Goal: Task Accomplishment & Management: Manage account settings

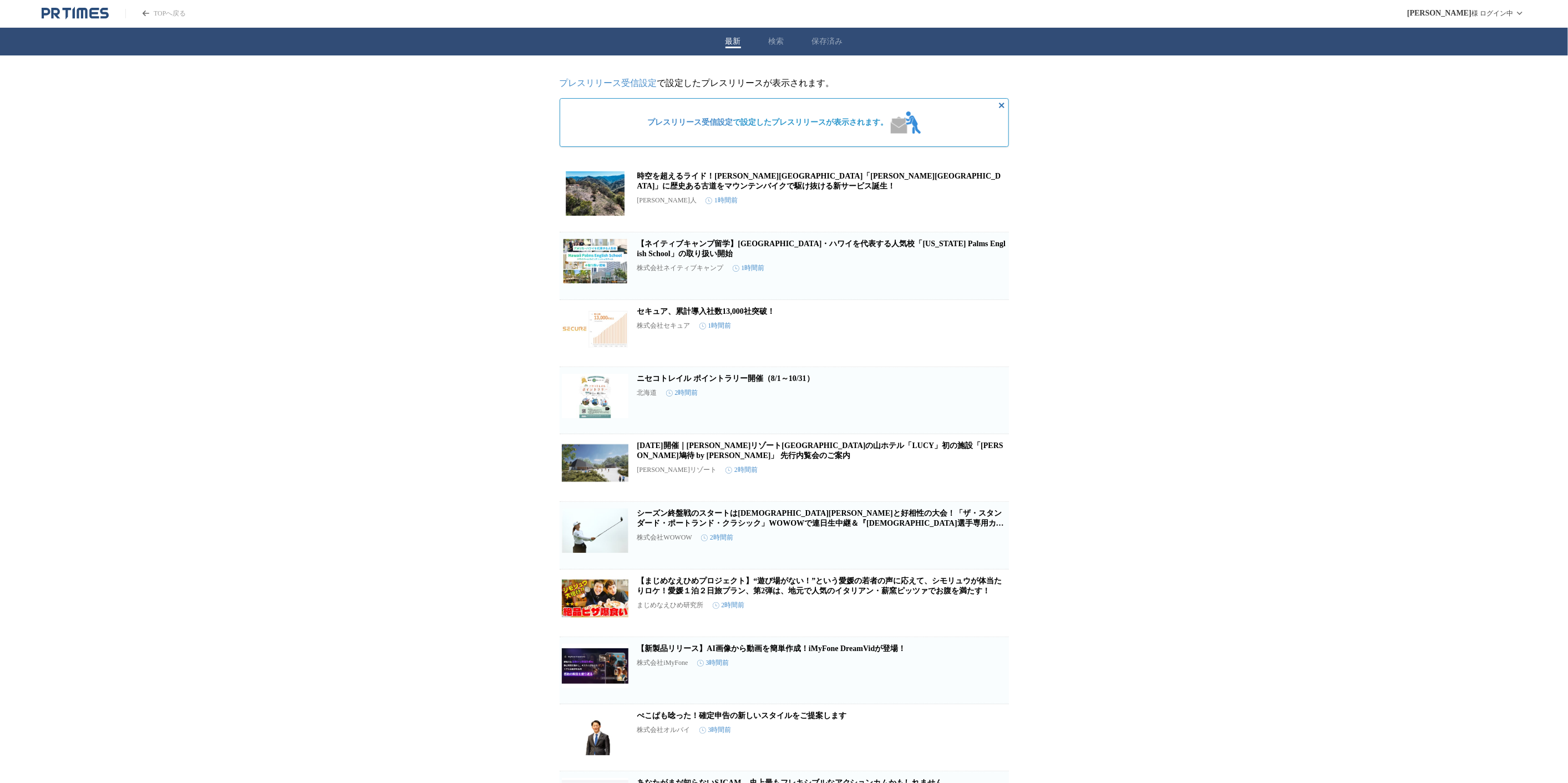
click at [834, 50] on div "最新 検索 保存済み" at bounding box center [784, 41] width 1568 height 28
click at [770, 45] on div "最新 検索 保存済み" at bounding box center [788, 41] width 1577 height 28
click at [740, 45] on button "最新" at bounding box center [733, 41] width 15 height 10
click at [686, 186] on link "時空を超えるライド！[PERSON_NAME][GEOGRAPHIC_DATA]「[PERSON_NAME][GEOGRAPHIC_DATA]」に歴史ある古道…" at bounding box center [818, 181] width 364 height 19
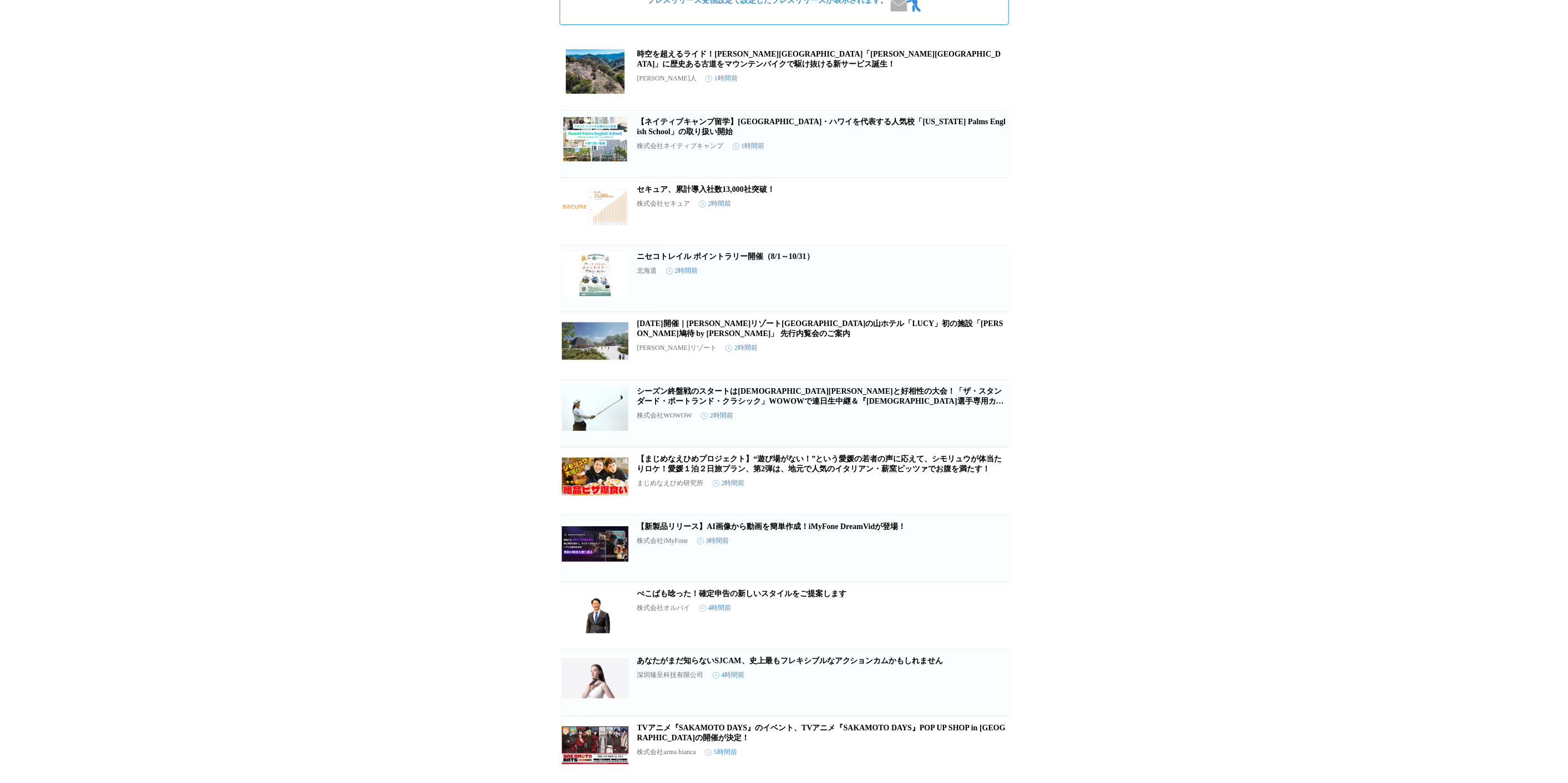
scroll to position [123, 0]
drag, startPoint x: 644, startPoint y: 266, endPoint x: 508, endPoint y: 329, distance: 149.9
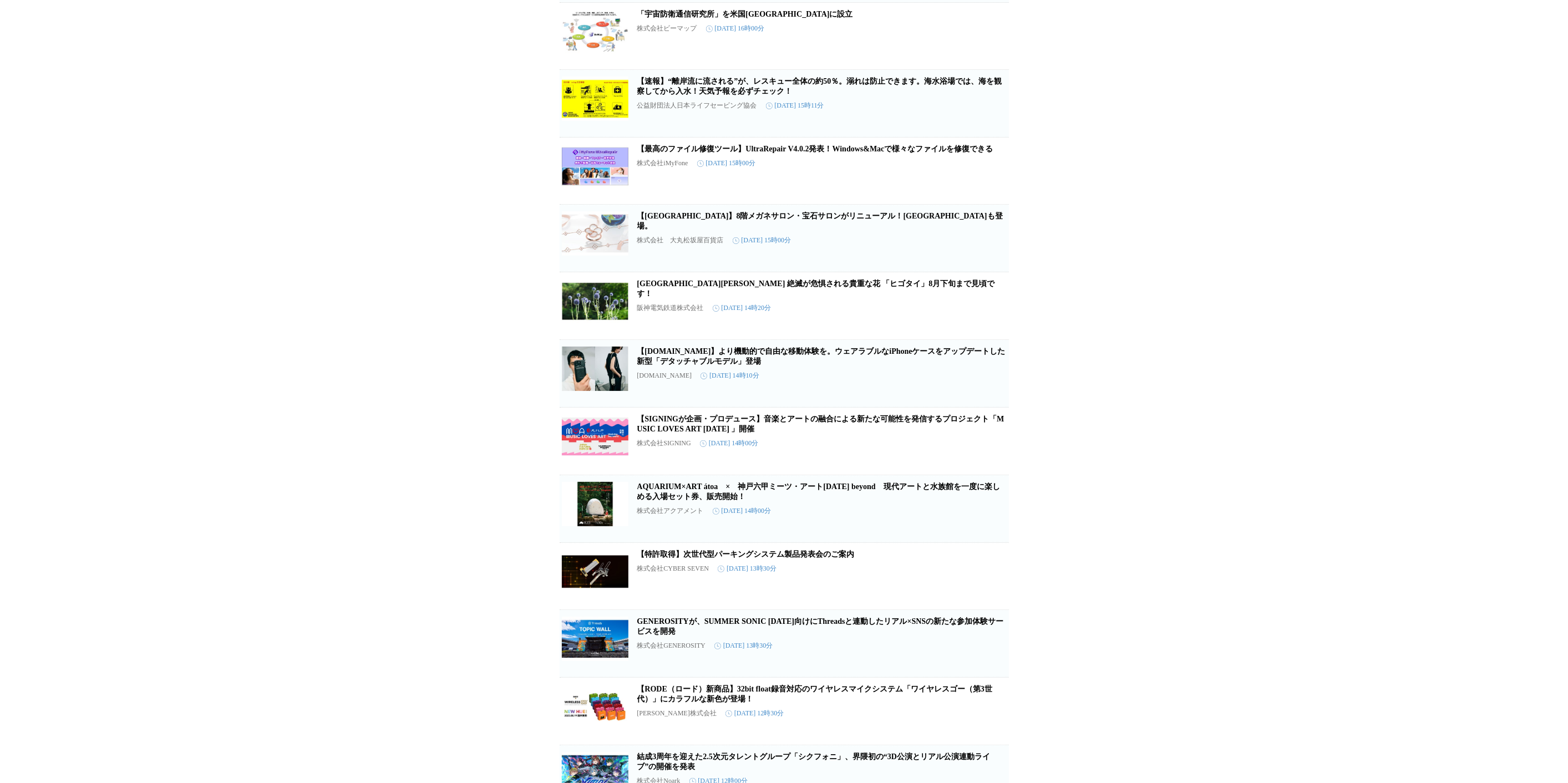
scroll to position [1663, 0]
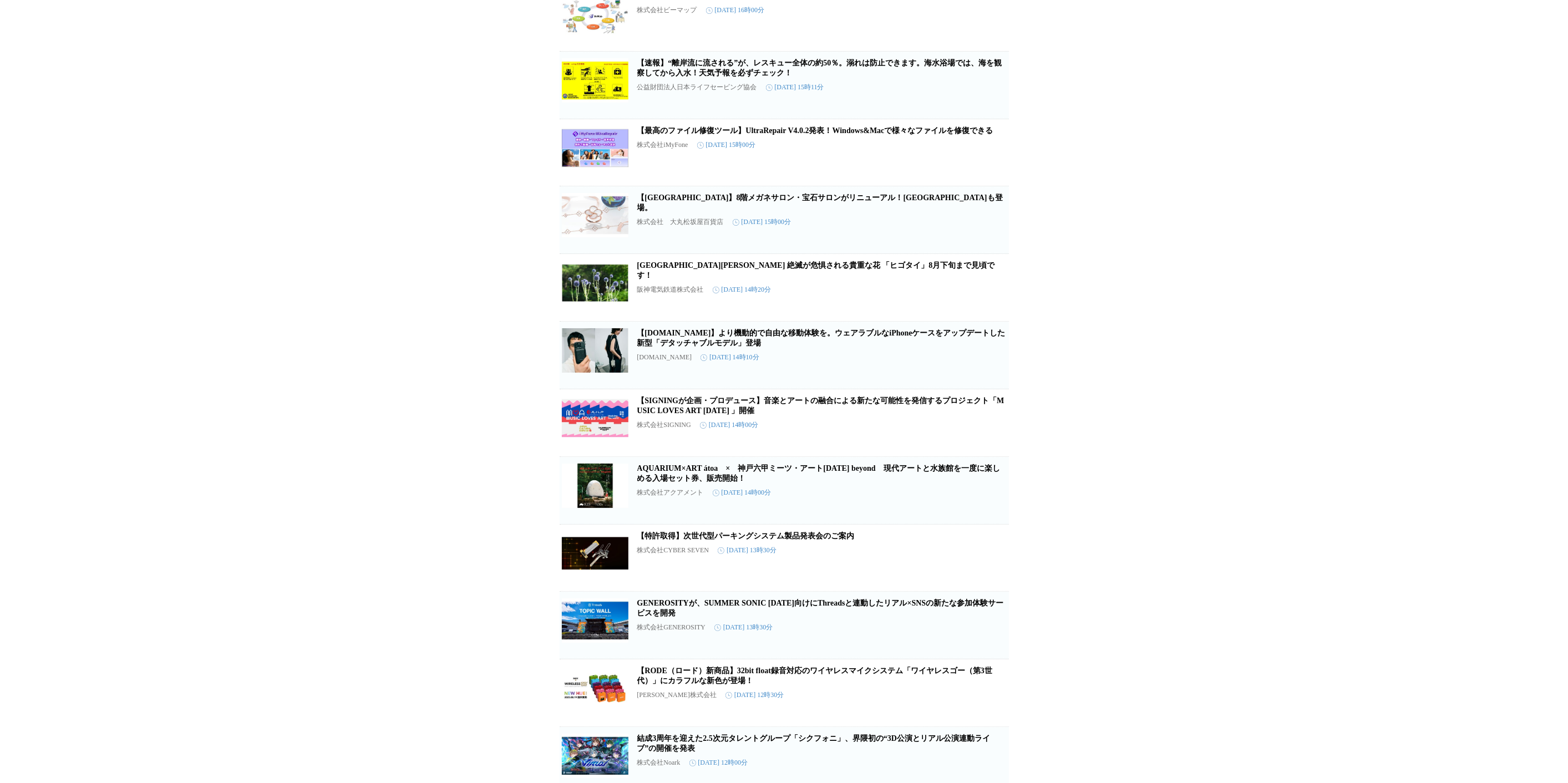
click at [708, 367] on article "【[DOMAIN_NAME]】より機動的で自由な移動体験を。ウェアラブルなiPhoneケースをアップデートした新型「デタッチャブルモデル」登場 [DOMAIN…" at bounding box center [784, 355] width 449 height 67
click at [708, 347] on link "【[DOMAIN_NAME]】より機動的で自由な移動体験を。ウェアラブルなiPhoneケースをアップデートした新型「デタッチャブルモデル」登場" at bounding box center [821, 337] width 368 height 19
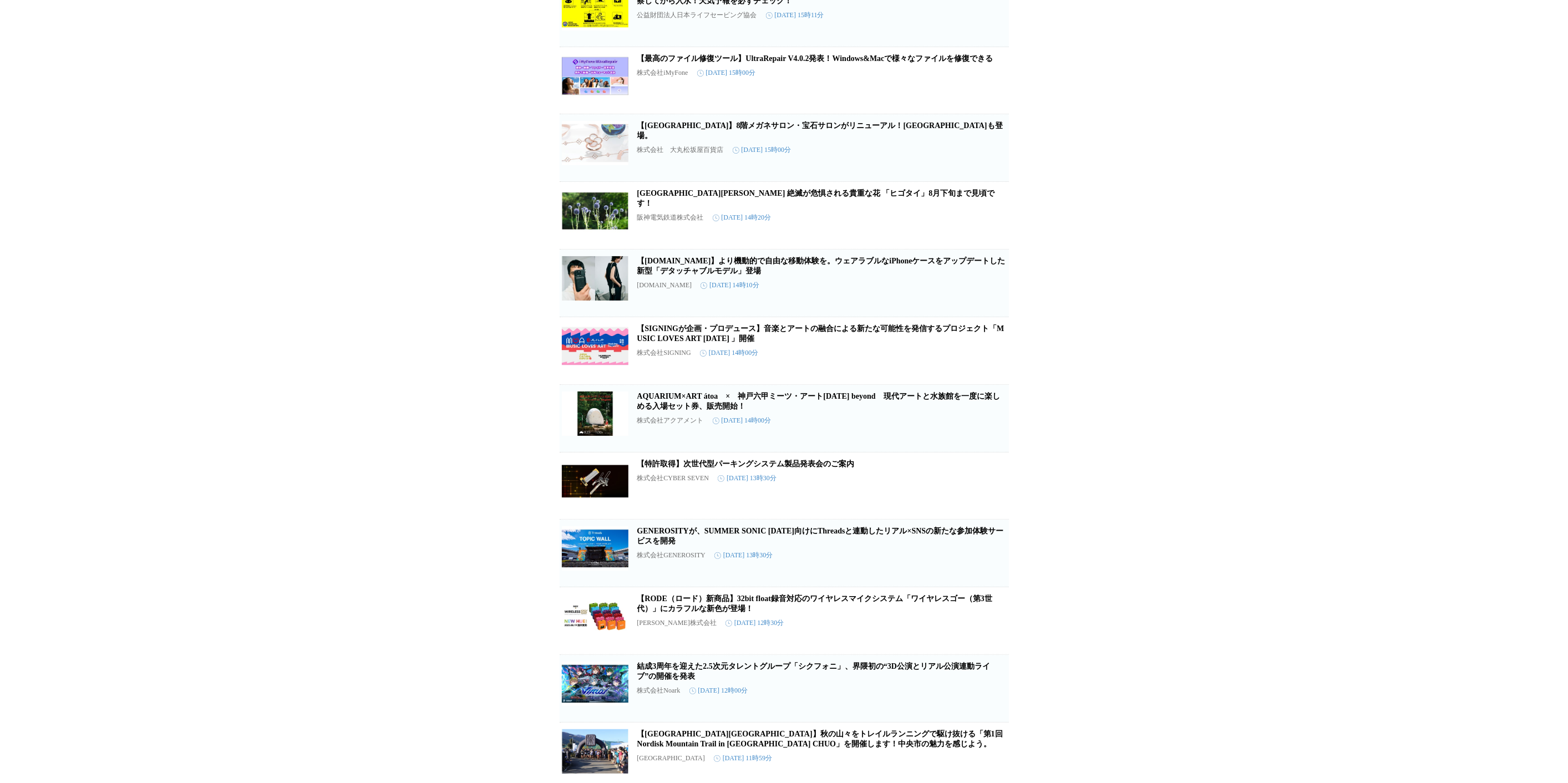
scroll to position [1786, 0]
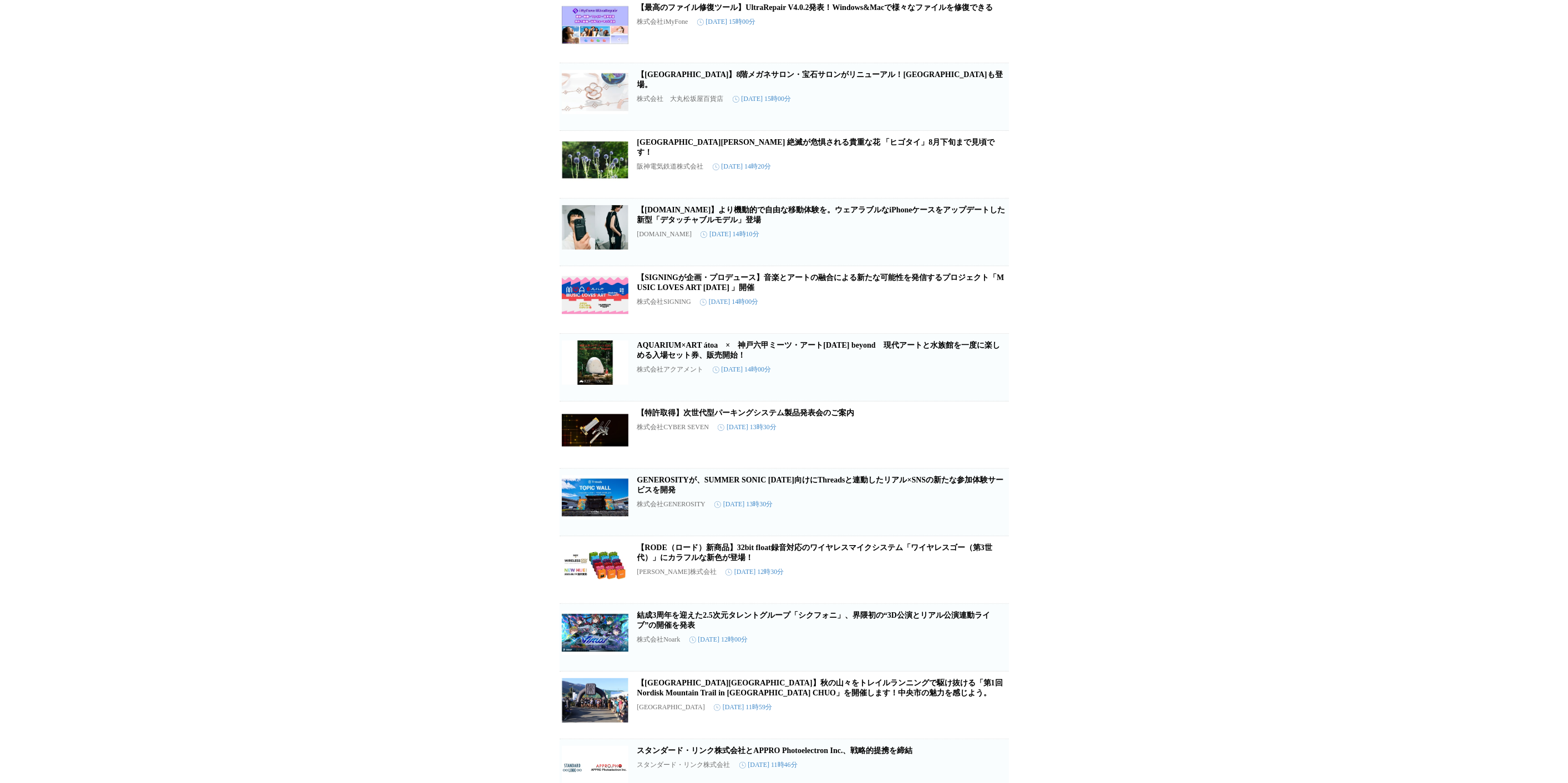
click at [689, 417] on link "【特許取得】次世代型パーキングシステム製品発表会のご案内" at bounding box center [745, 413] width 217 height 8
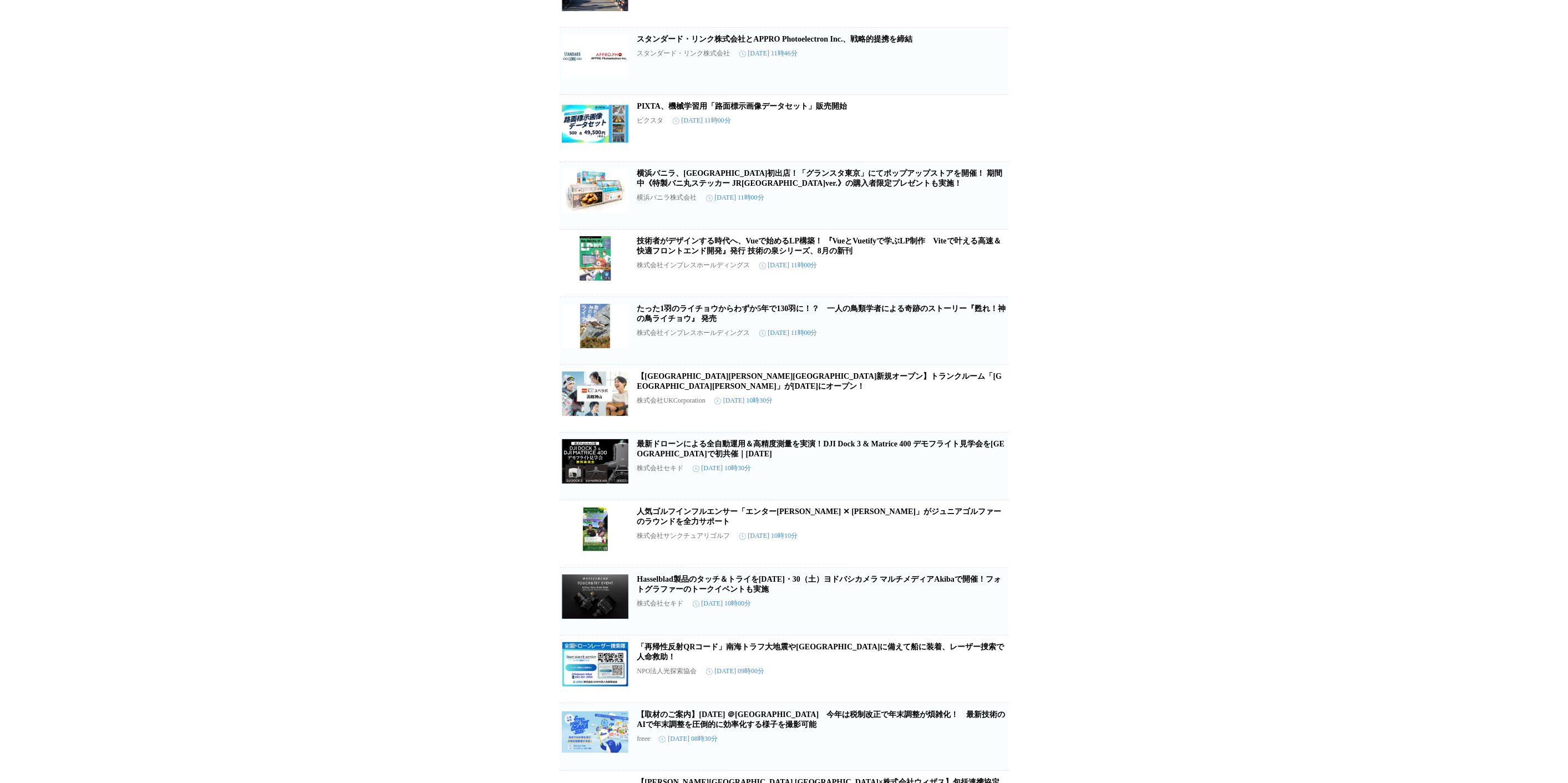
scroll to position [2525, 0]
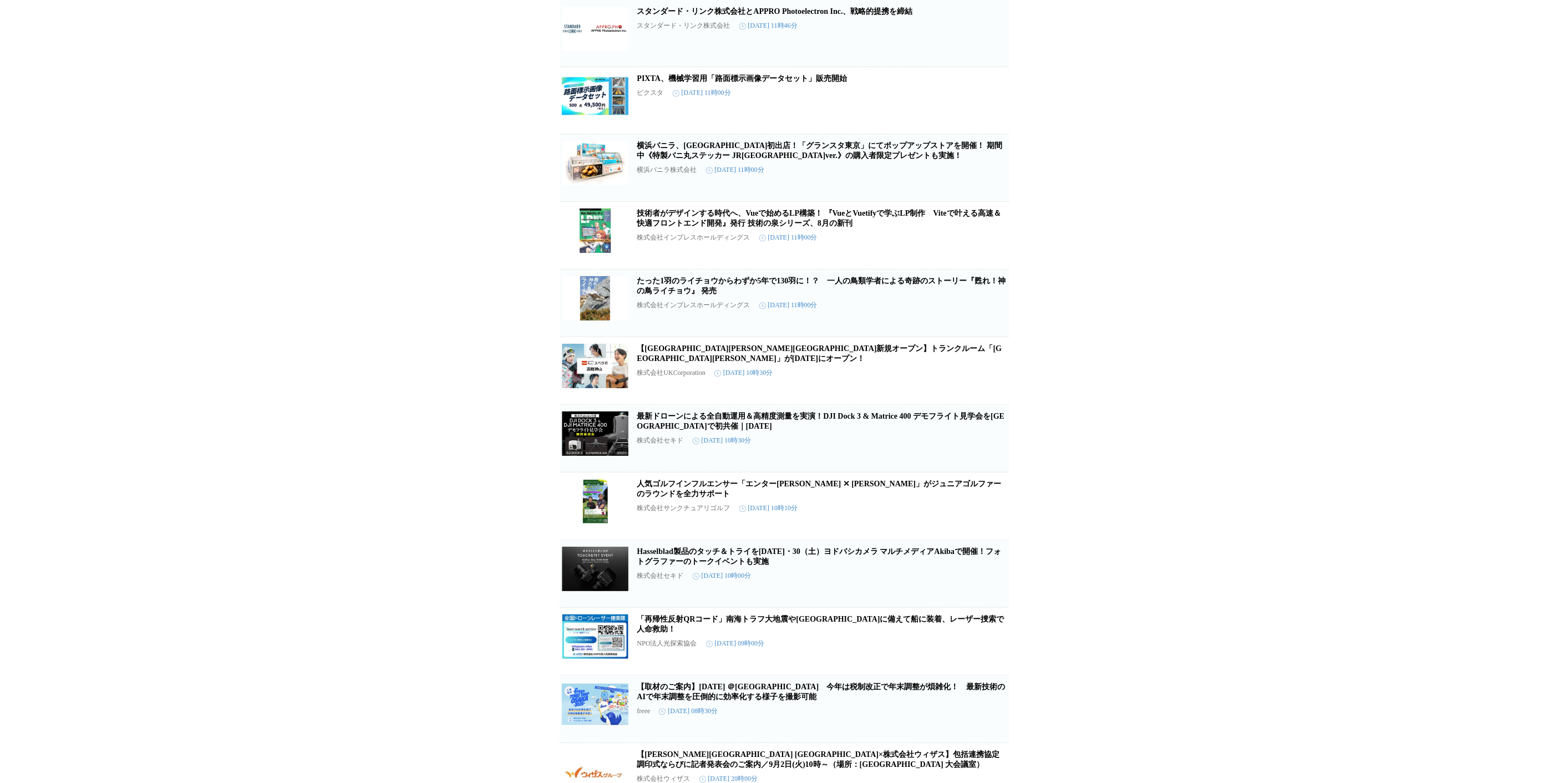
drag, startPoint x: 723, startPoint y: 489, endPoint x: 499, endPoint y: 538, distance: 229.3
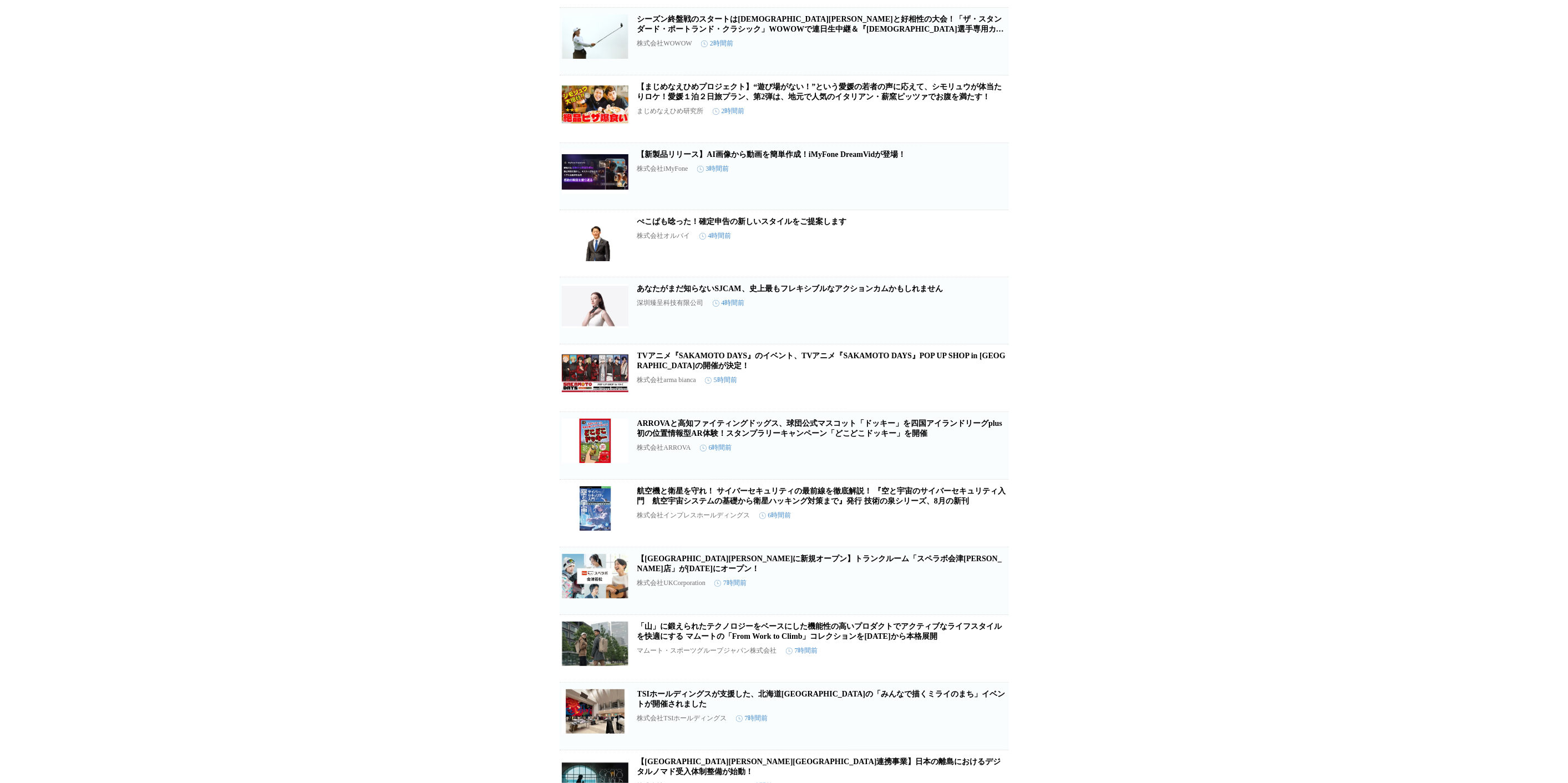
scroll to position [0, 0]
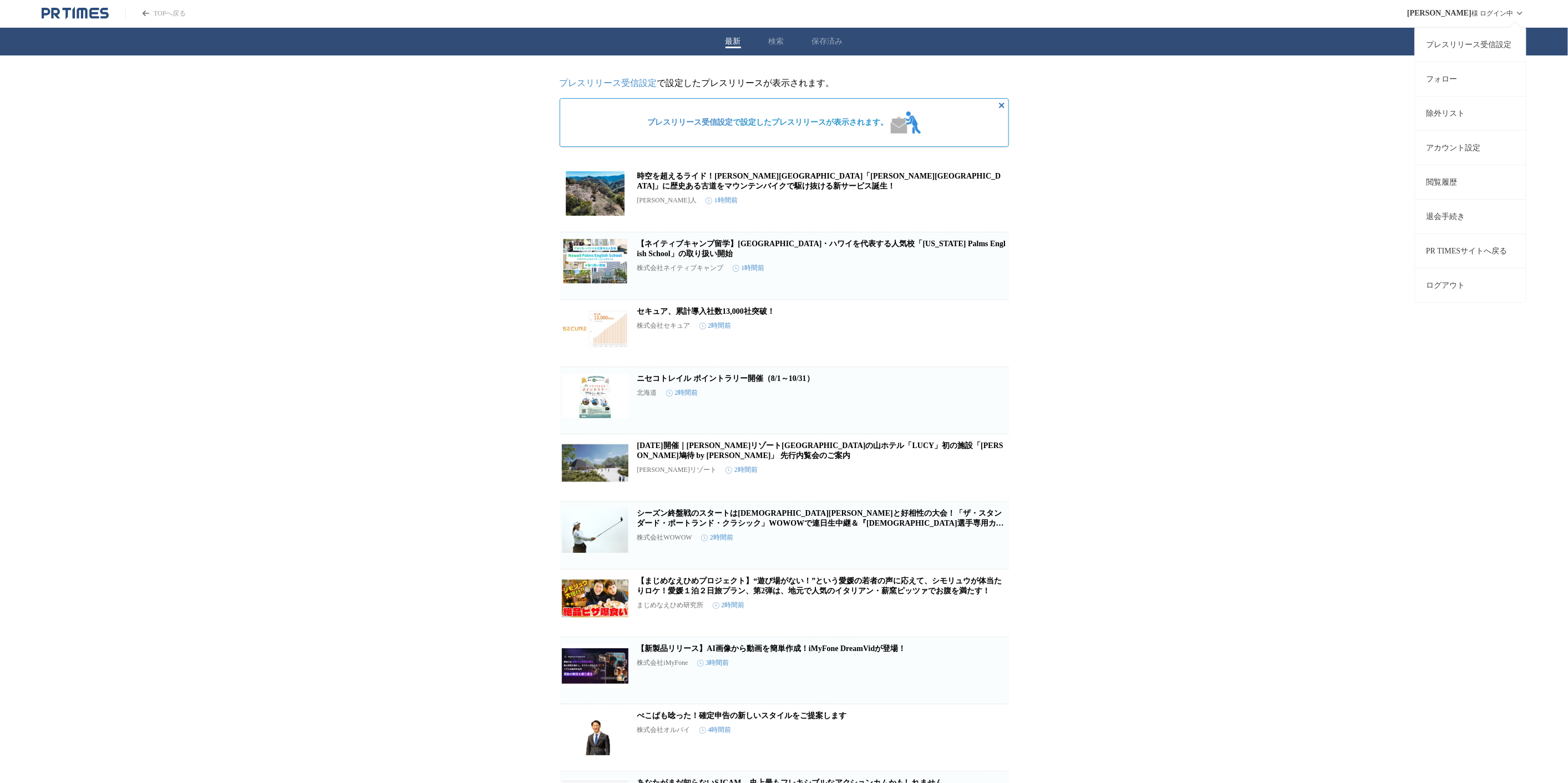
click at [1506, 8] on div "[PERSON_NAME] ログイン中 プレスリリース受信設定 フォロー 除外リスト アカウント設定 閲覧履歴 退会手続き PR TIMESサイトへ戻る ログ…" at bounding box center [1466, 13] width 120 height 27
click at [1500, 39] on link "プレスリリース受信設定" at bounding box center [1470, 44] width 111 height 34
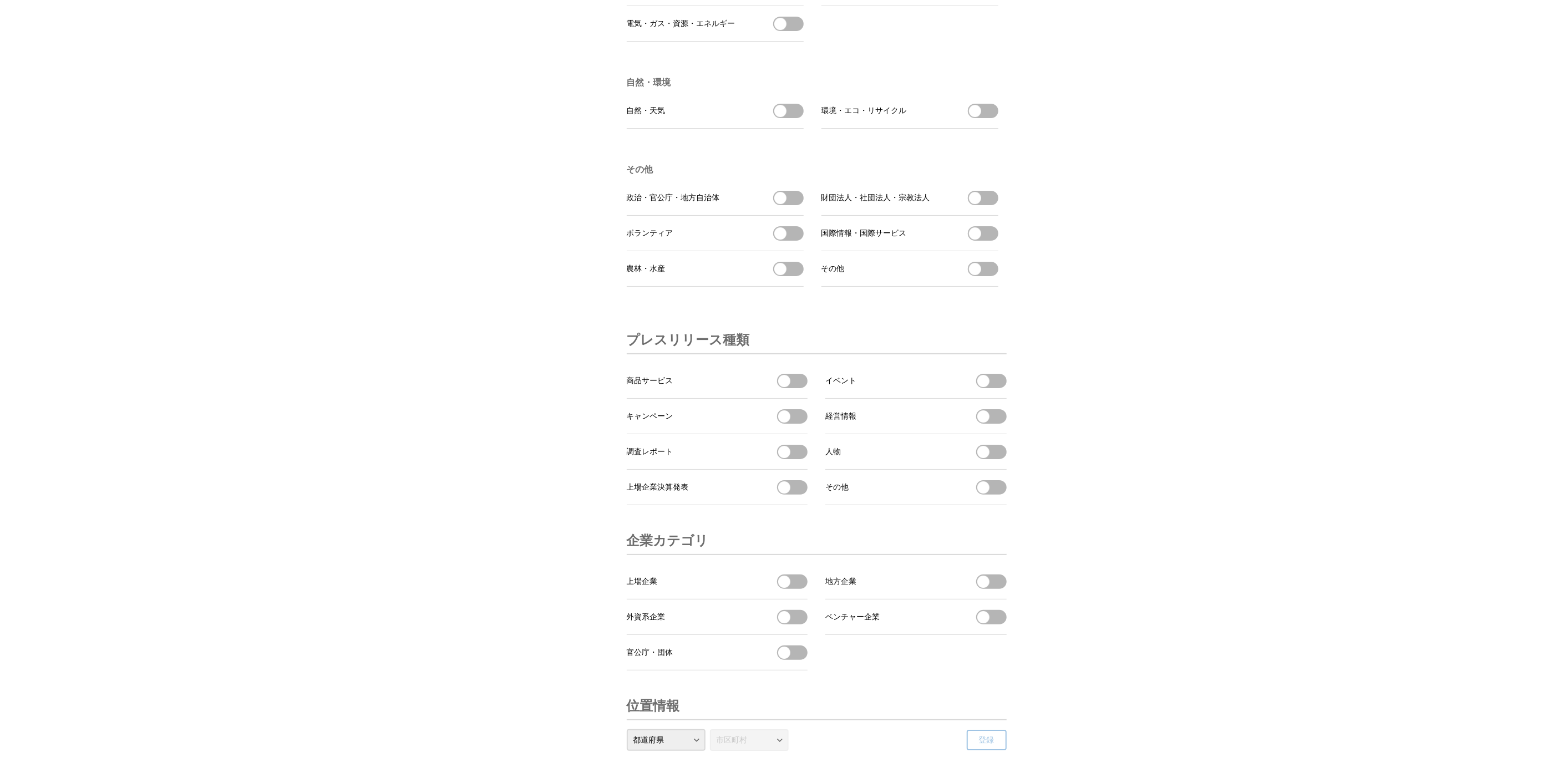
scroll to position [3634, 0]
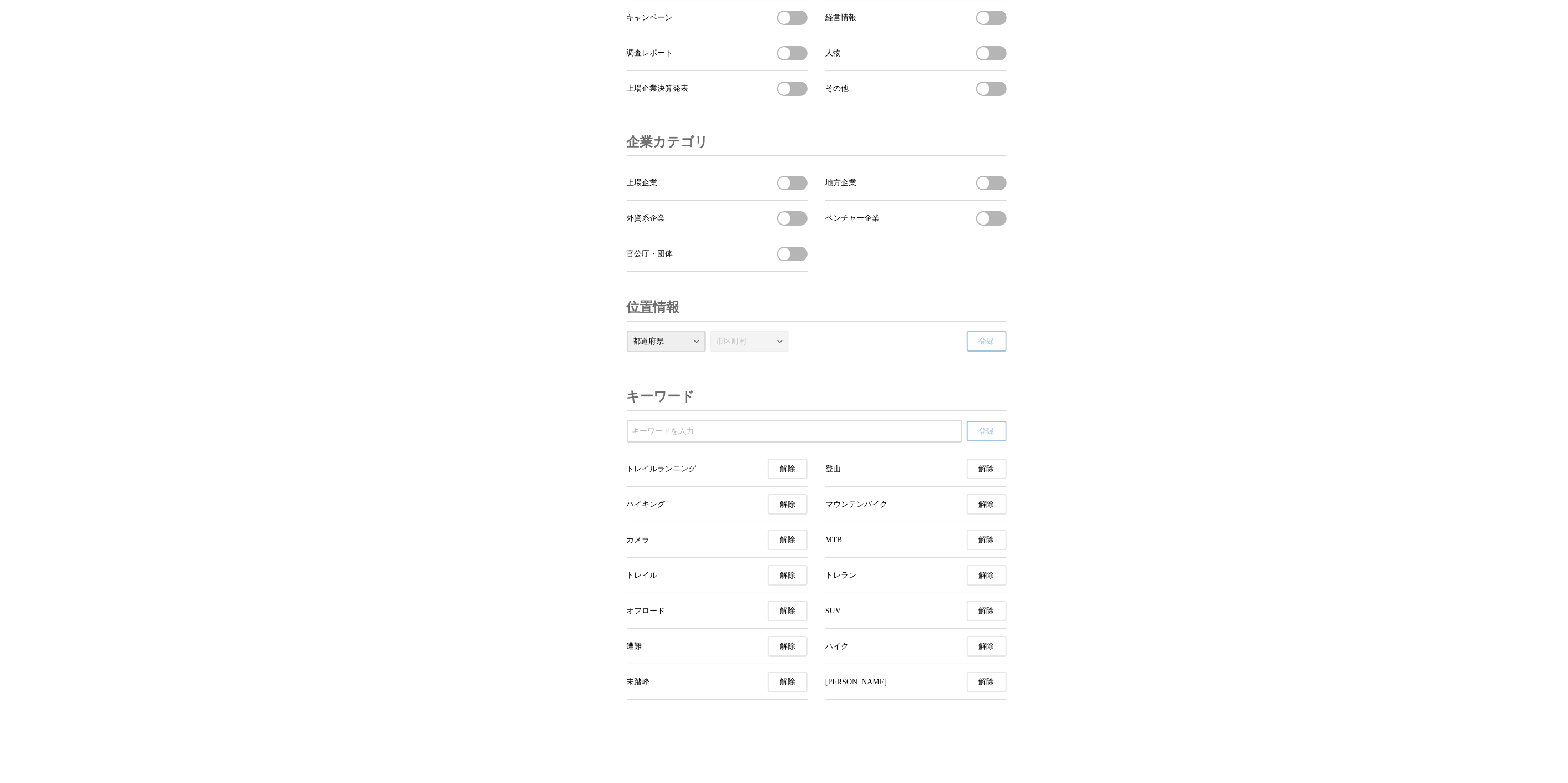
click at [760, 437] on input "受信するキーワードを登録する" at bounding box center [794, 431] width 324 height 12
type input "s"
type input "スキー"
click at [966, 421] on button "登録" at bounding box center [986, 431] width 40 height 20
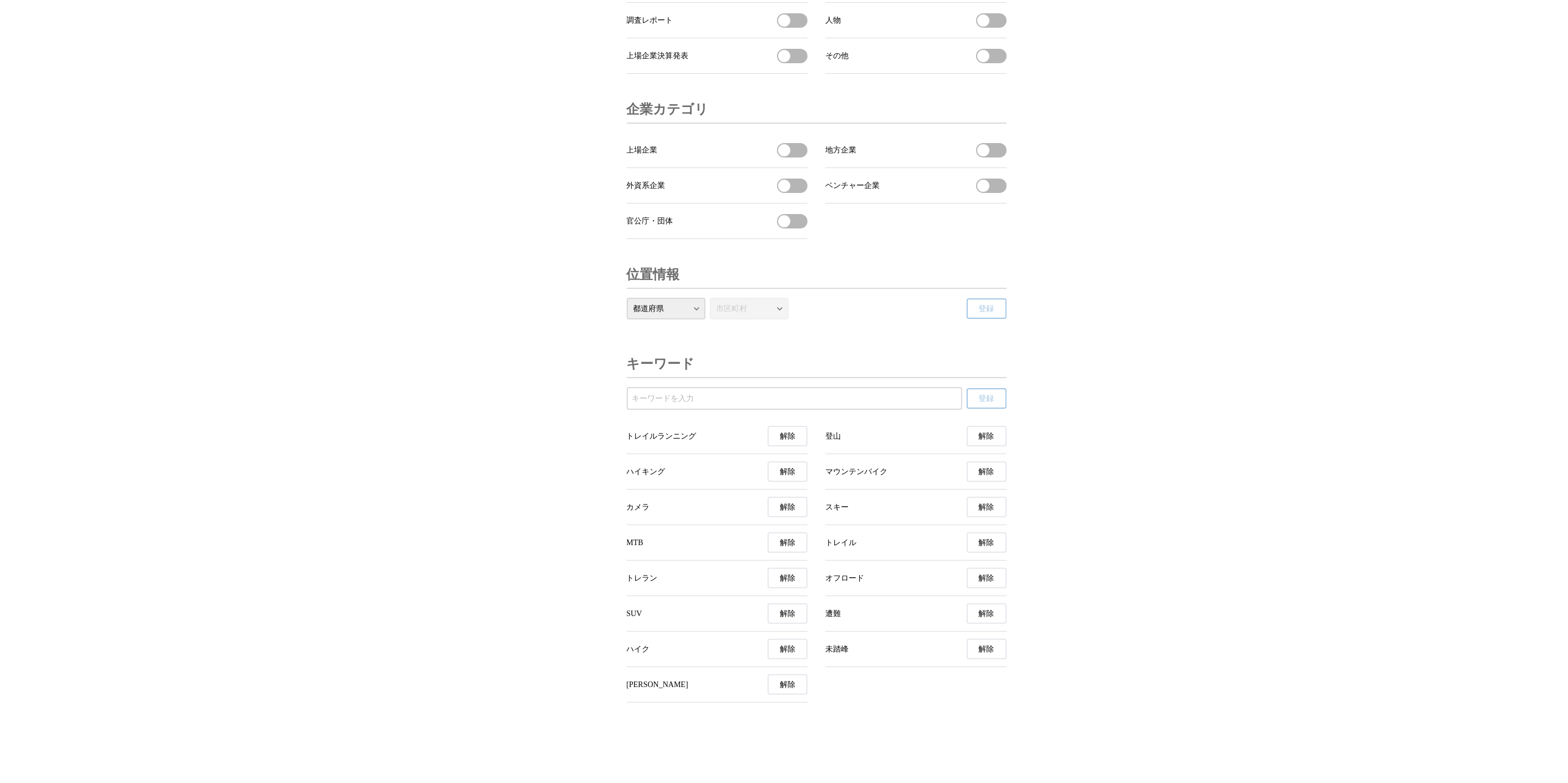
click at [760, 405] on input "受信するキーワードを登録する" at bounding box center [794, 398] width 324 height 12
type input "スノボ"
click at [966, 388] on button "登録" at bounding box center [986, 398] width 40 height 20
type input "バックカントリー"
click at [966, 388] on button "登録" at bounding box center [986, 398] width 40 height 20
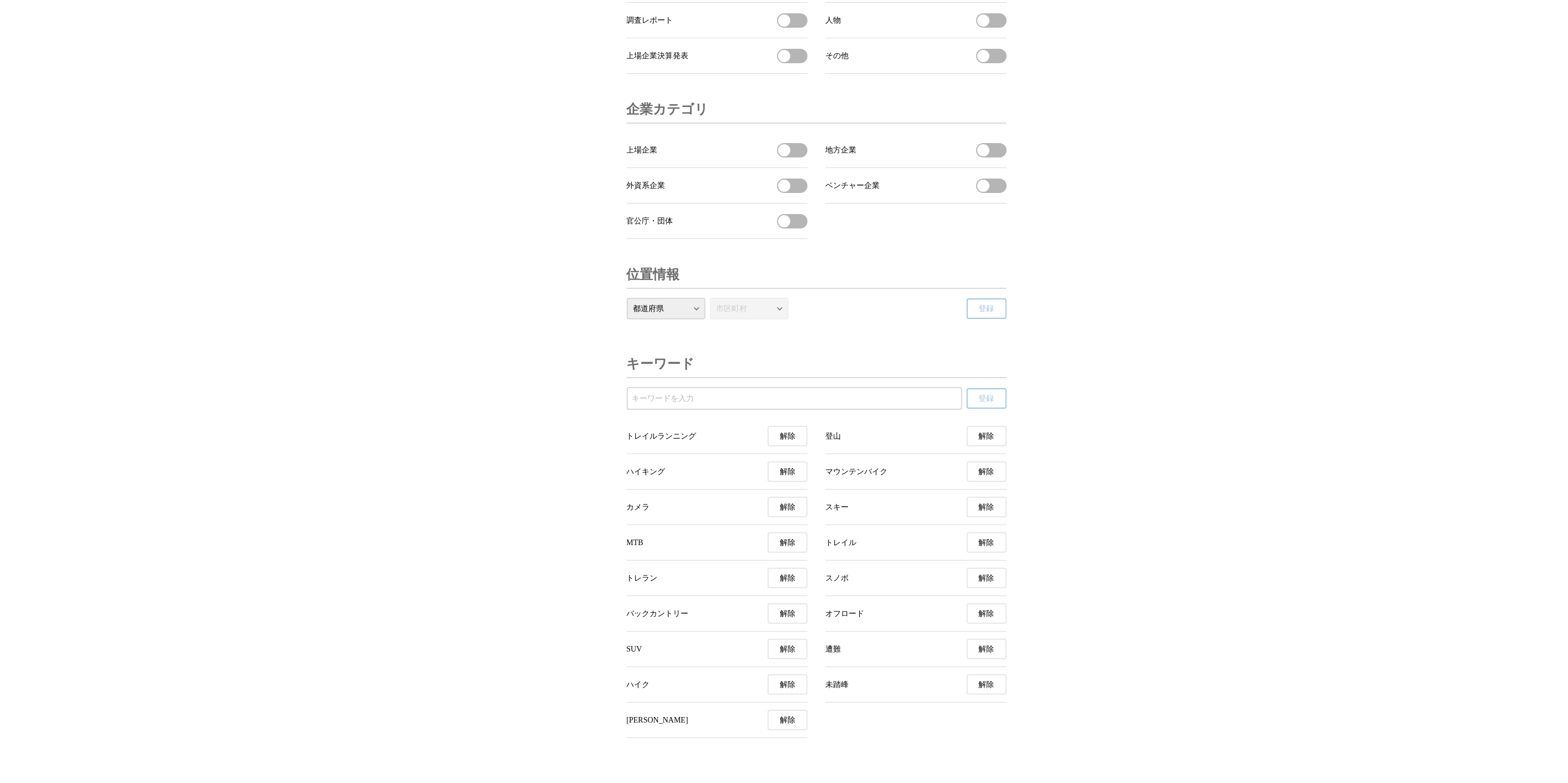
click at [718, 410] on div at bounding box center [794, 398] width 336 height 23
click at [699, 405] on input "受信するキーワードを登録する" at bounding box center [794, 398] width 324 height 12
type input "雪山"
click at [966, 388] on button "登録" at bounding box center [986, 398] width 40 height 20
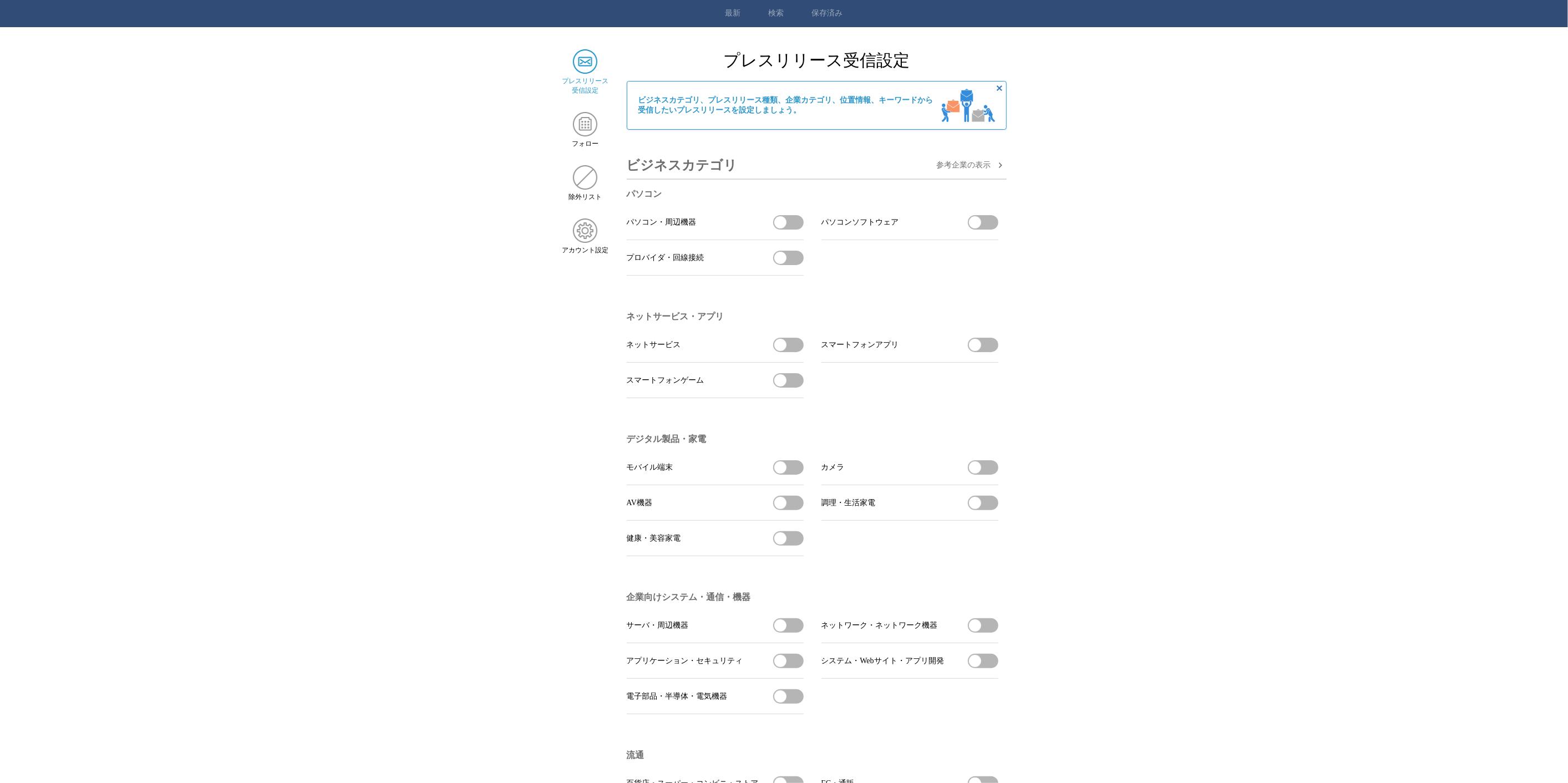
scroll to position [0, 0]
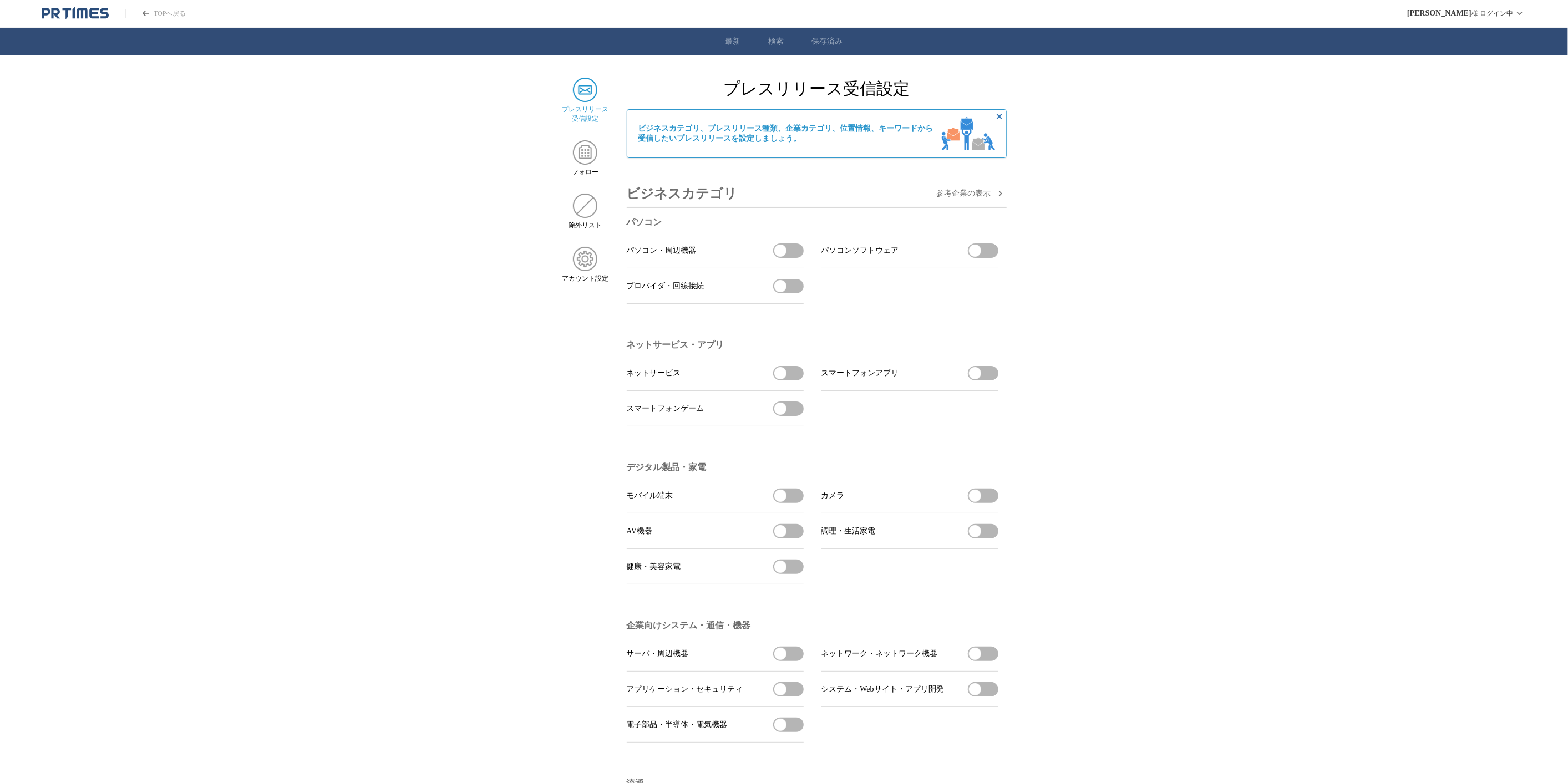
click at [95, 15] on icon "PR TIMESのトップページはこちら" at bounding box center [75, 13] width 68 height 13
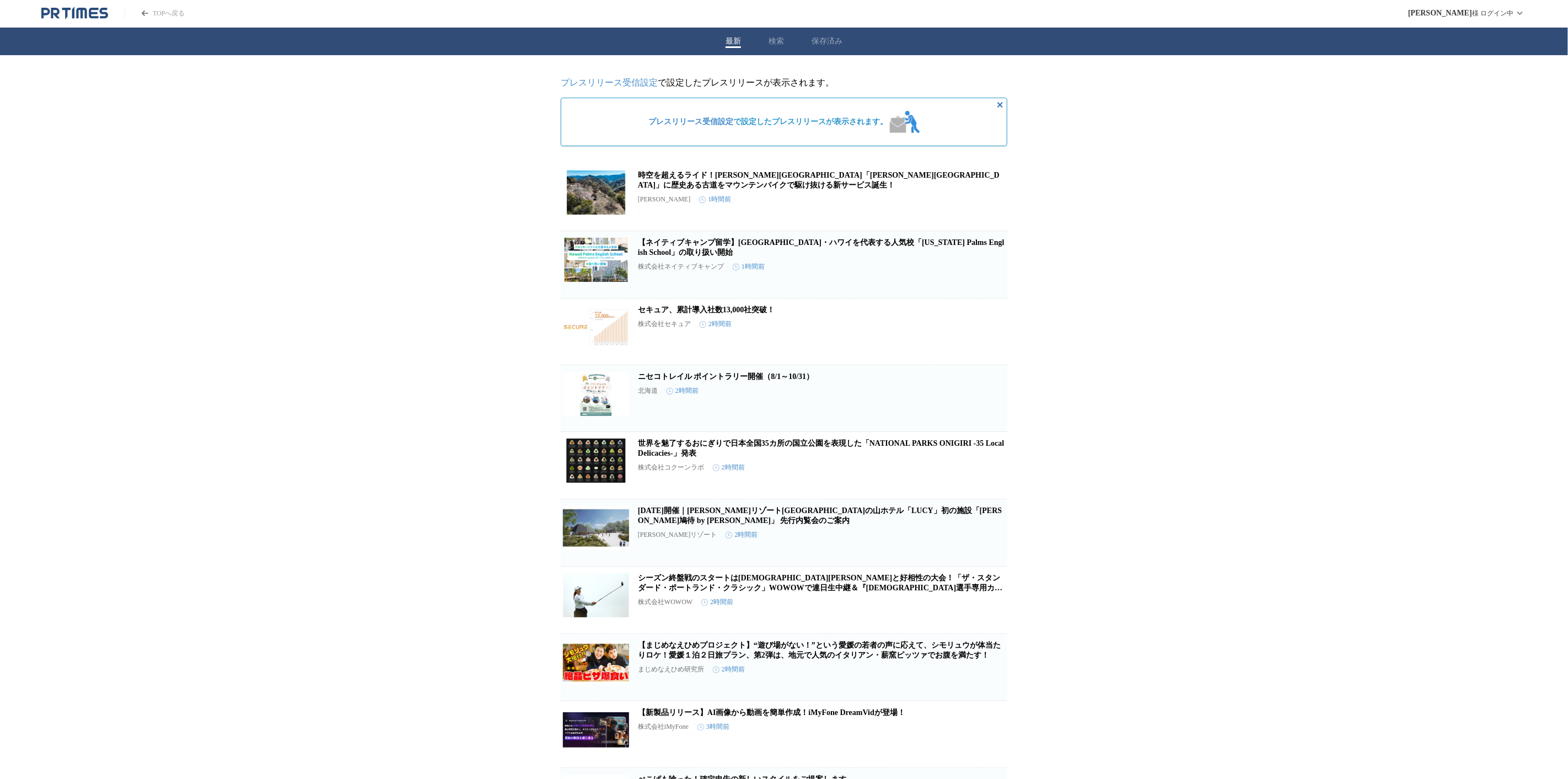
click at [767, 43] on div "最新 検索 保存済み" at bounding box center [784, 41] width 1568 height 28
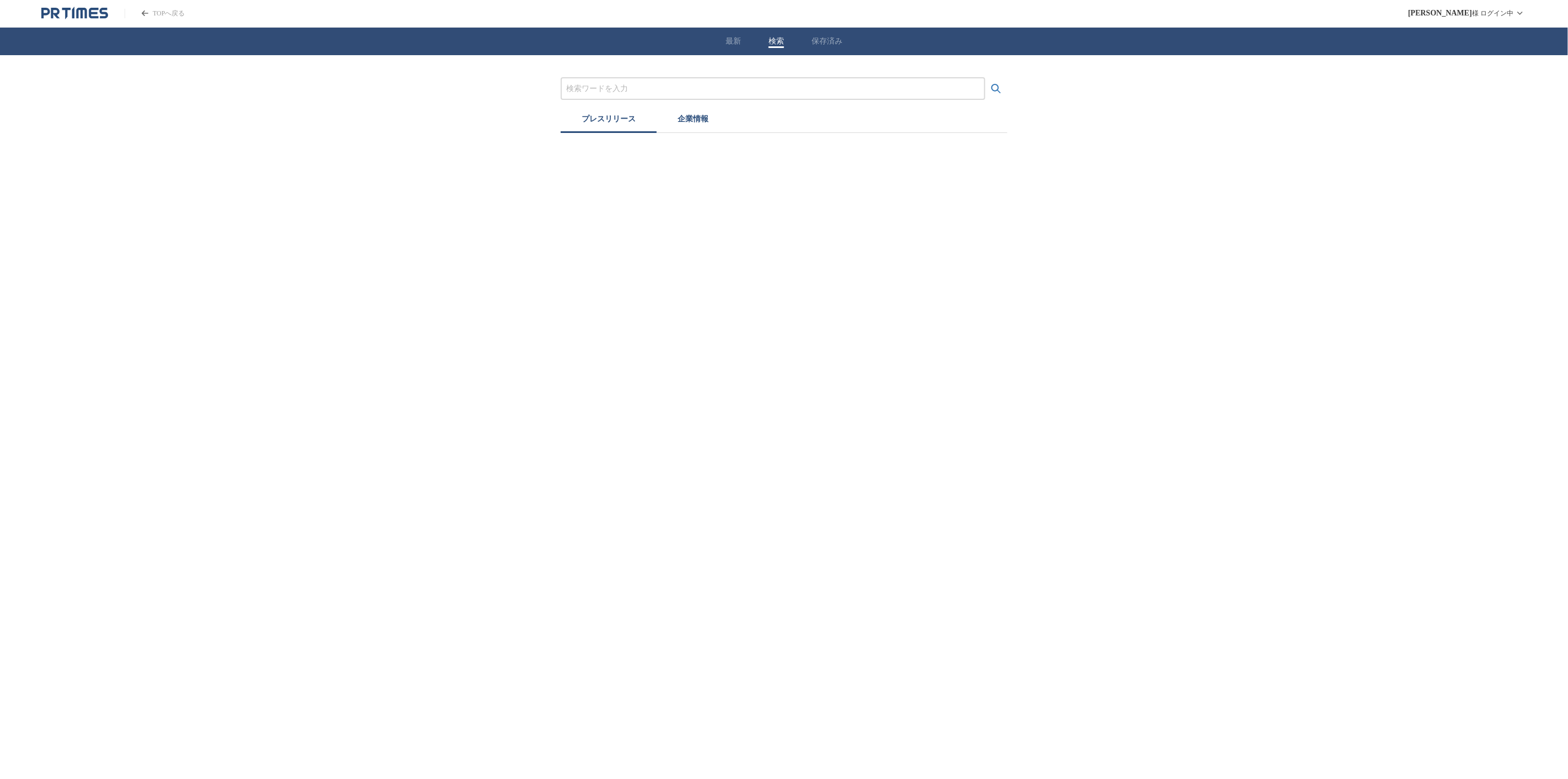
click at [709, 87] on input "プレスリリースおよび企業を検索する" at bounding box center [772, 88] width 413 height 12
type input "スキー"
click at [985, 78] on button "検索する" at bounding box center [995, 88] width 22 height 22
